Goal: Task Accomplishment & Management: Manage account settings

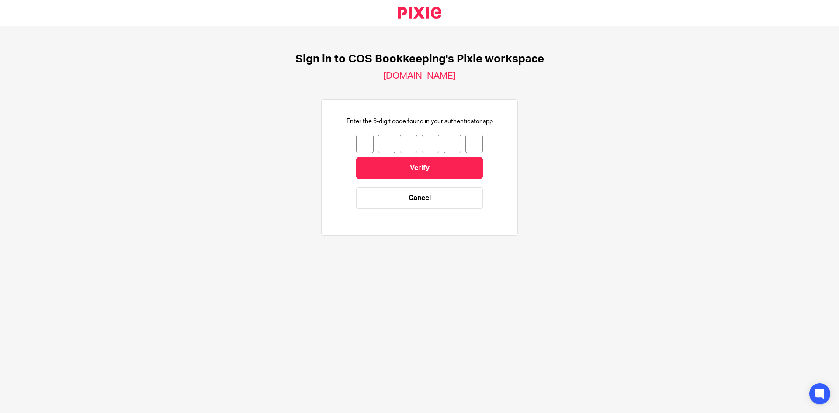
click at [364, 146] on input "number" at bounding box center [364, 144] width 17 height 18
type input "7"
type input "3"
type input "4"
type input "9"
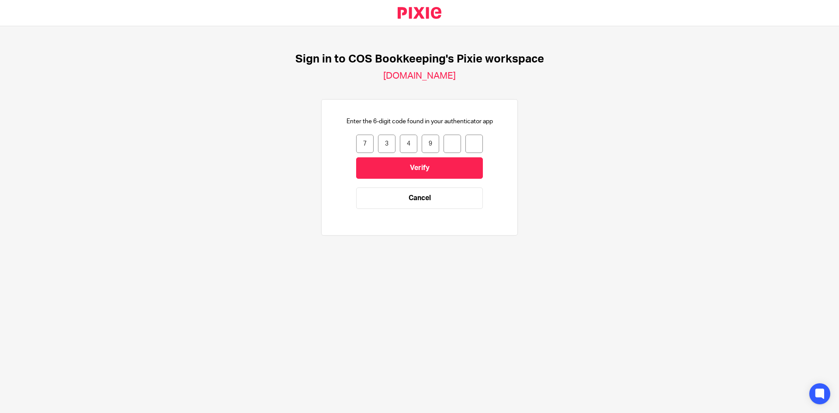
type input "3"
click at [388, 165] on input "Verify" at bounding box center [419, 167] width 127 height 21
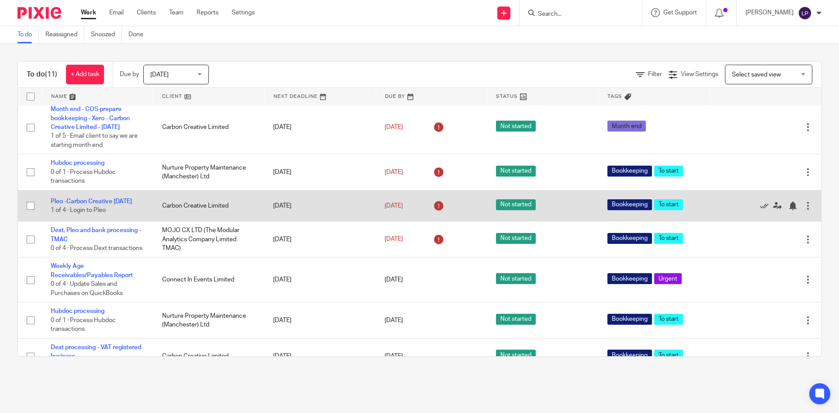
scroll to position [207, 0]
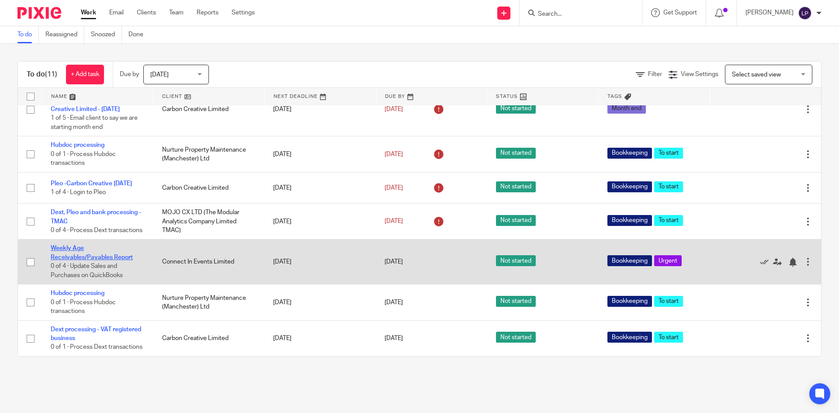
click at [81, 247] on link "Weekly Age Receivables/Payables Report" at bounding box center [92, 252] width 82 height 15
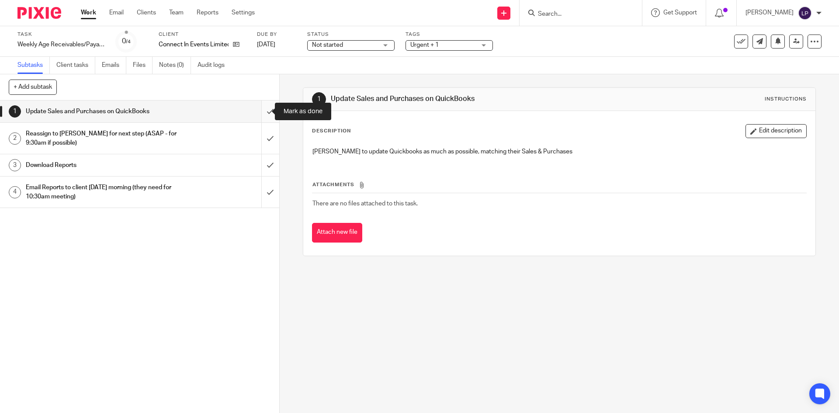
click at [259, 110] on input "submit" at bounding box center [139, 112] width 279 height 22
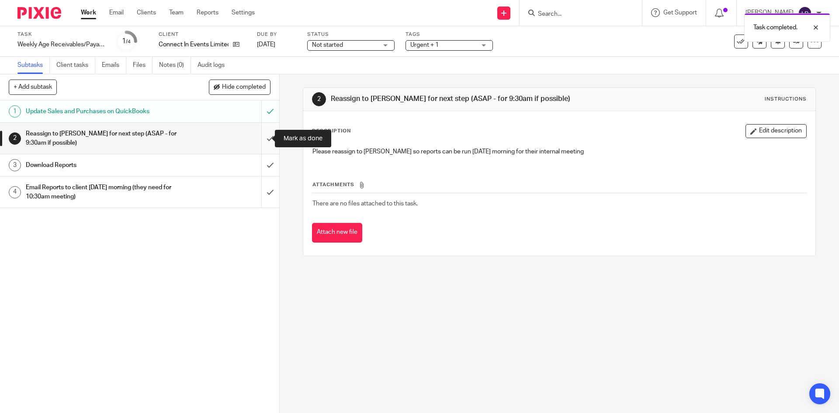
click at [261, 139] on input "submit" at bounding box center [139, 138] width 279 height 31
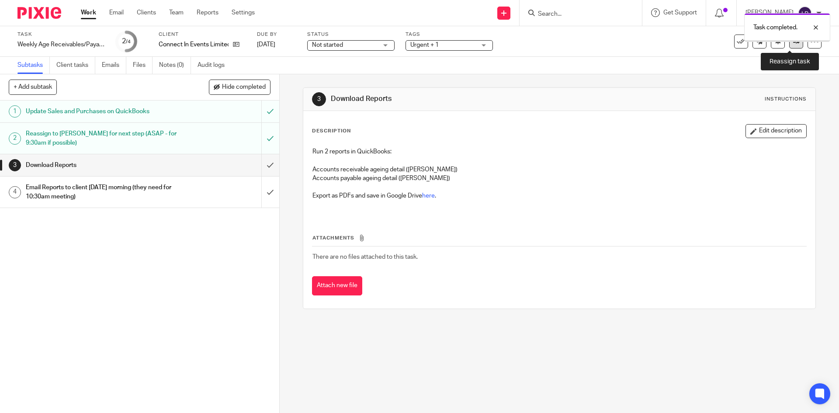
click at [793, 42] on icon at bounding box center [796, 41] width 7 height 7
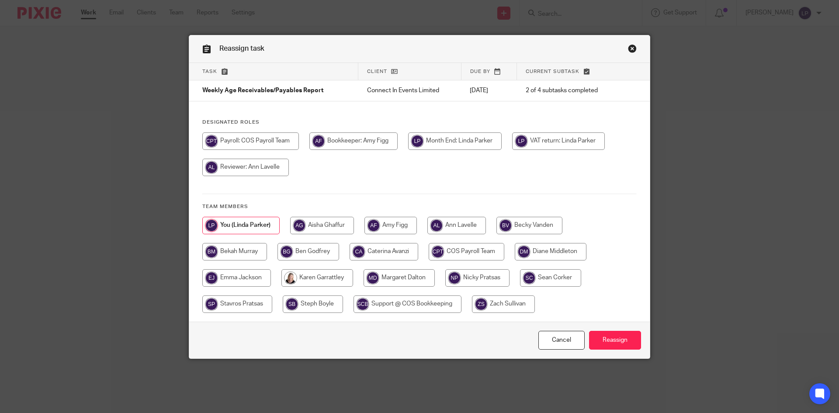
click at [389, 227] on input "radio" at bounding box center [391, 225] width 52 height 17
radio input "true"
click at [630, 342] on input "Reassign" at bounding box center [615, 340] width 52 height 19
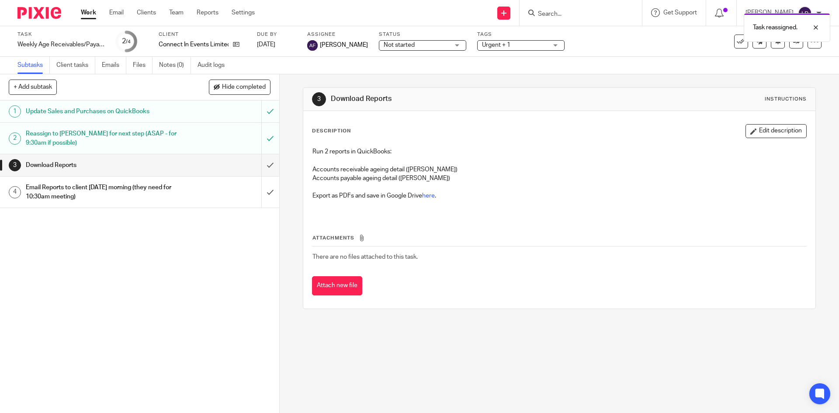
click at [90, 16] on link "Work" at bounding box center [88, 12] width 15 height 9
